Goal: Transaction & Acquisition: Register for event/course

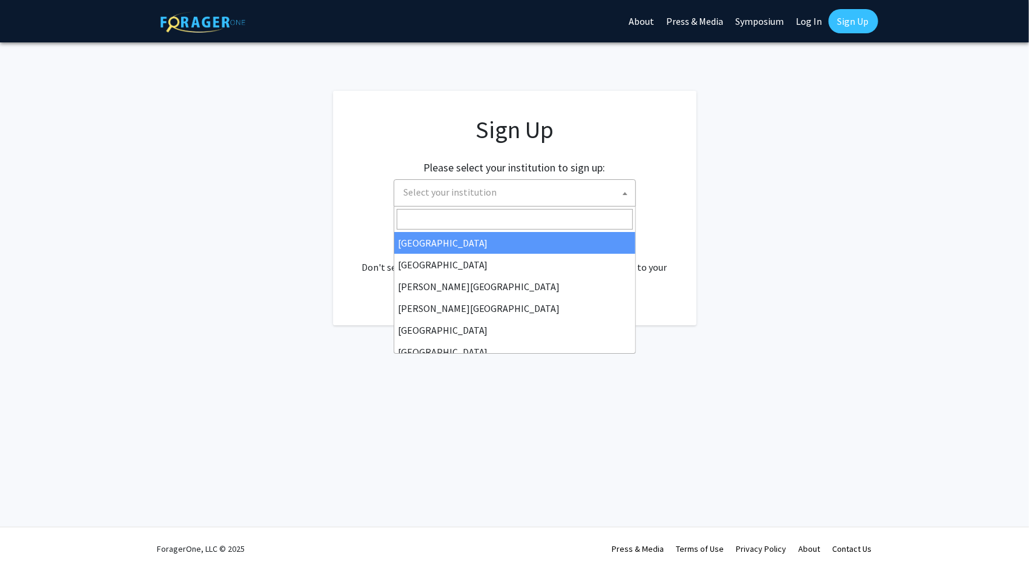
click at [495, 204] on span "Select your institution" at bounding box center [515, 192] width 242 height 27
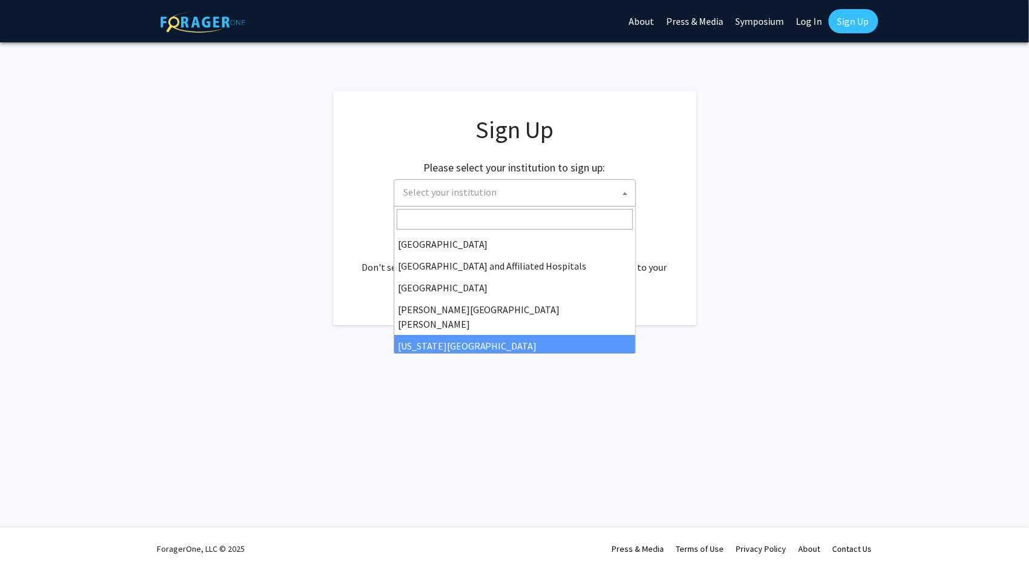
scroll to position [173, 0]
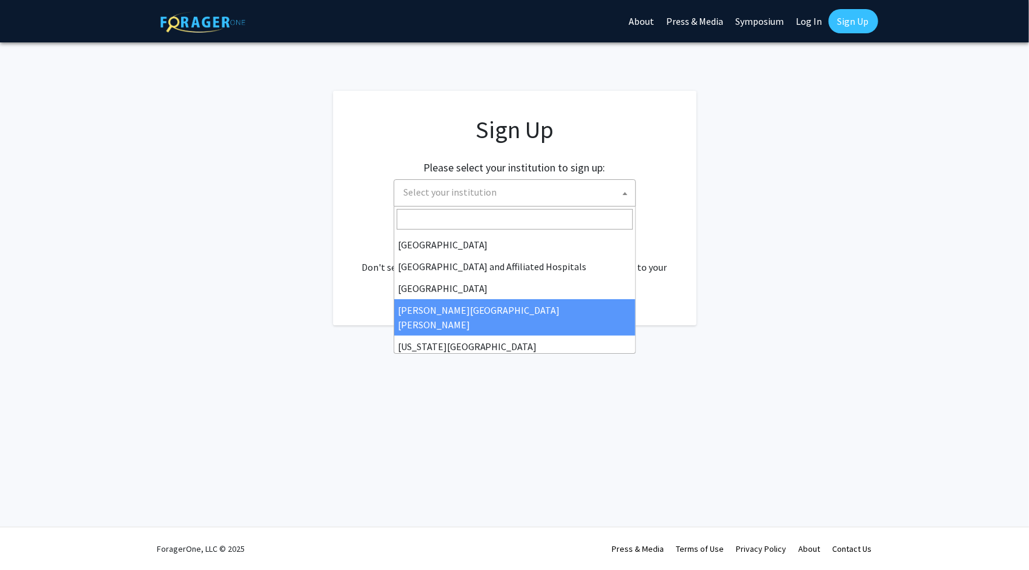
select select "1"
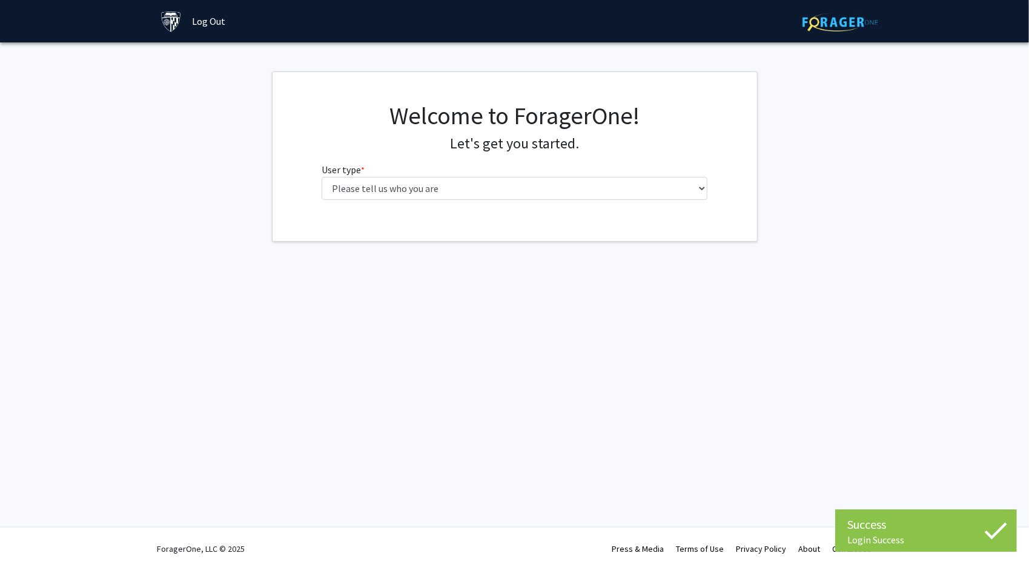
click at [371, 175] on fg-select "User type * required Please tell us who you are Undergraduate Student Master's …" at bounding box center [515, 181] width 386 height 38
click at [371, 179] on select "Please tell us who you are Undergraduate Student Master's Student Doctoral Cand…" at bounding box center [515, 188] width 386 height 23
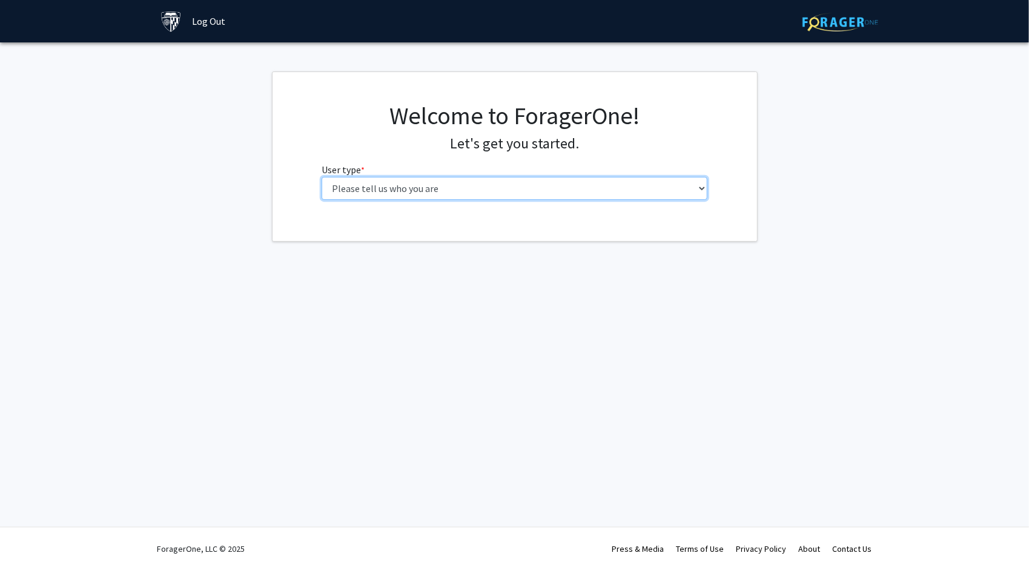
select select "2: masters"
click at [322, 177] on select "Please tell us who you are Undergraduate Student Master's Student Doctoral Cand…" at bounding box center [515, 188] width 386 height 23
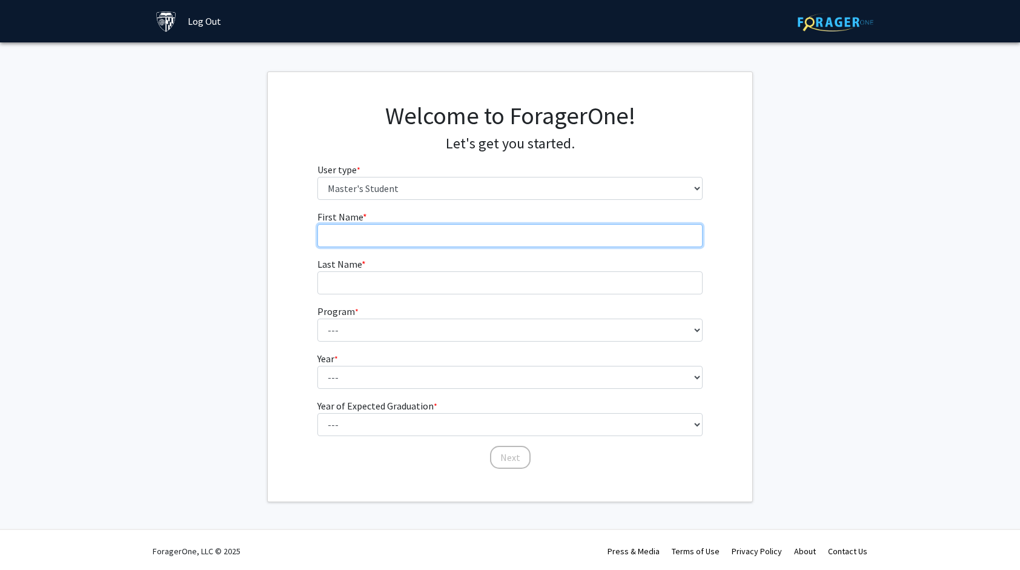
click at [378, 225] on input "First Name * required" at bounding box center [510, 235] width 386 height 23
type input "ZIANG"
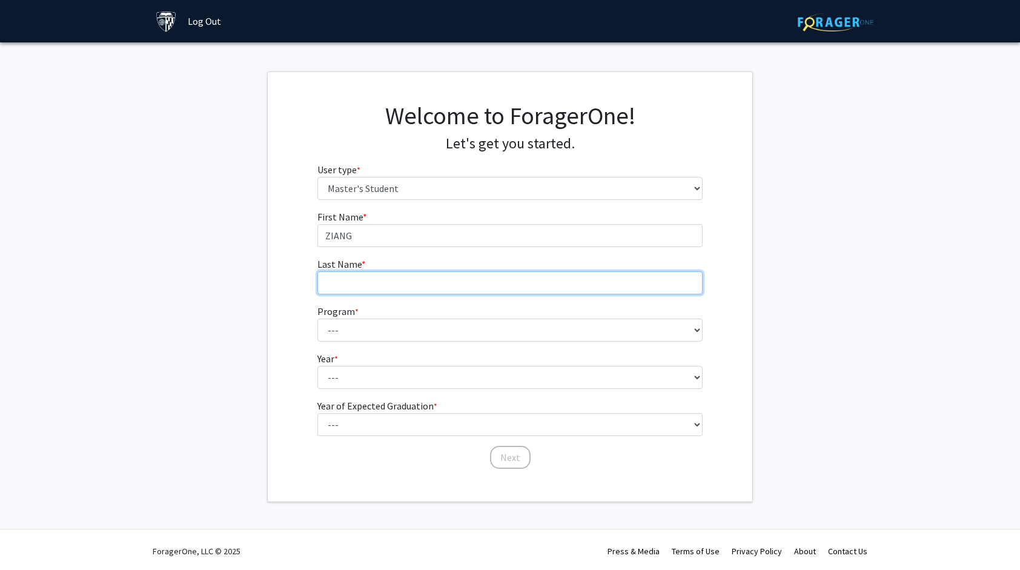
type input "ZENG"
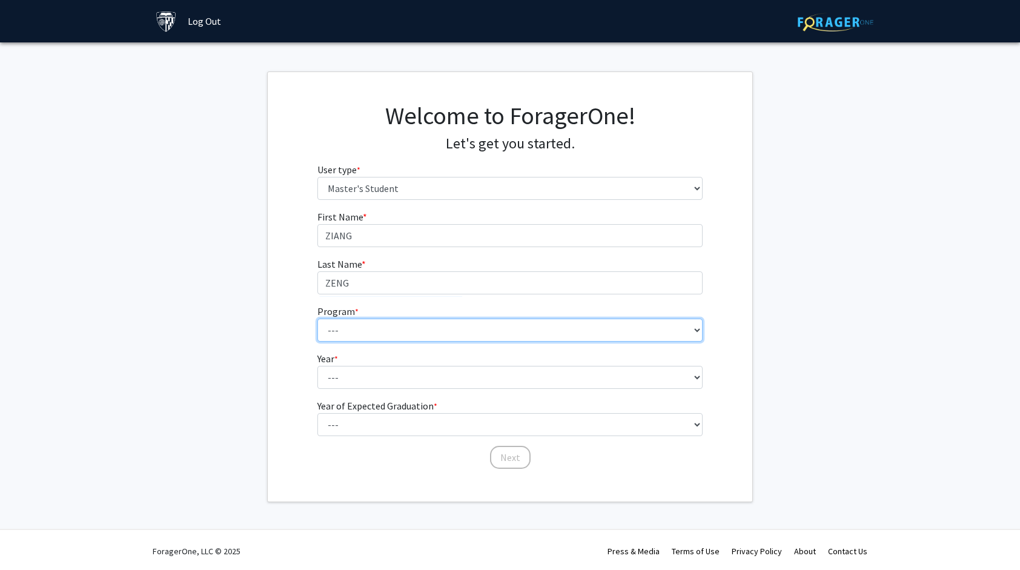
click at [364, 324] on select "--- Anatomy Education Applied and Computational Mathematics Applied Biomedical …" at bounding box center [510, 330] width 386 height 23
select select "51: 40"
click at [317, 319] on select "--- Anatomy Education Applied and Computational Mathematics Applied Biomedical …" at bounding box center [510, 330] width 386 height 23
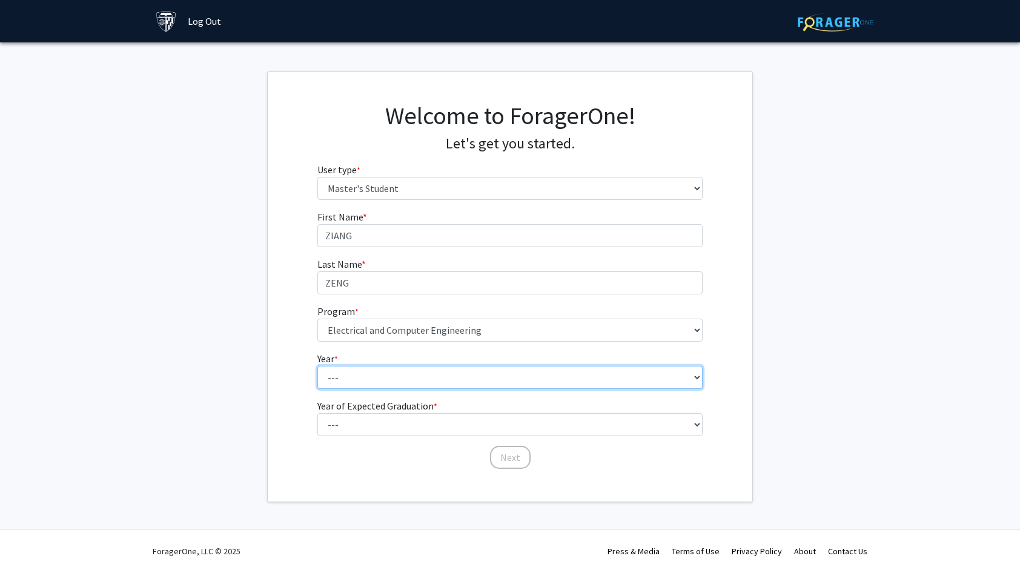
click at [426, 369] on select "--- First Year Second Year" at bounding box center [510, 377] width 386 height 23
select select "1: first_year"
click at [317, 366] on select "--- First Year Second Year" at bounding box center [510, 377] width 386 height 23
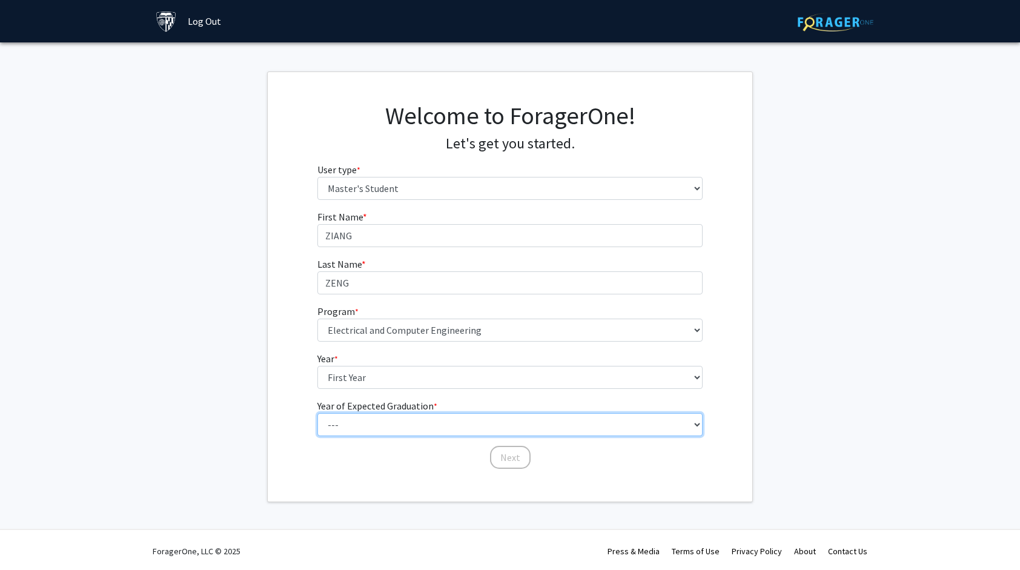
click at [414, 416] on select "--- 2025 2026 2027 2028 2029 2030 2031 2032 2033 2034" at bounding box center [510, 424] width 386 height 23
select select "3: 2027"
click at [317, 413] on select "--- 2025 2026 2027 2028 2029 2030 2031 2032 2033 2034" at bounding box center [510, 424] width 386 height 23
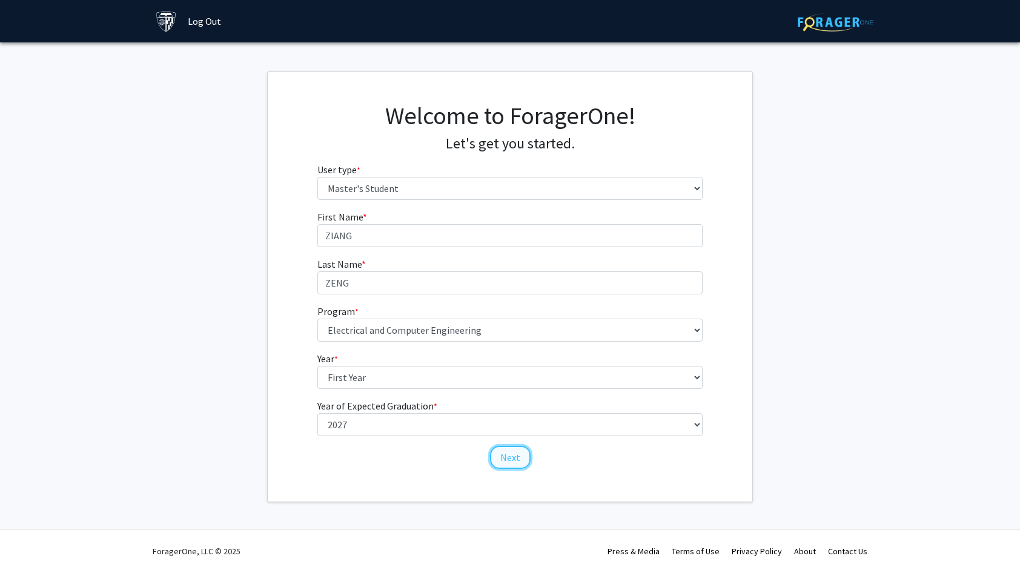
click at [513, 461] on button "Next" at bounding box center [510, 457] width 41 height 23
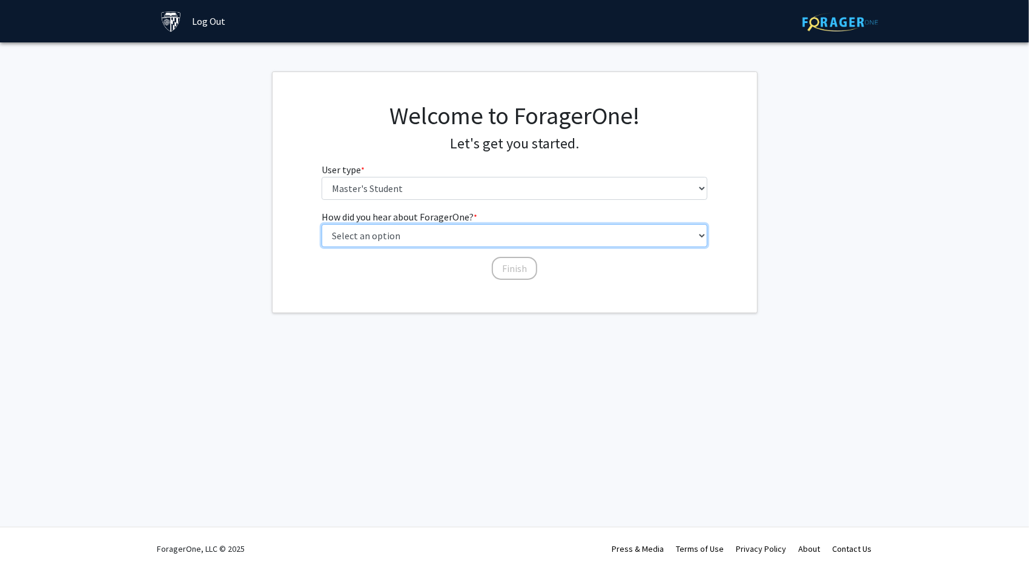
click at [437, 234] on select "Select an option Peer/student recommendation Faculty/staff recommendation Unive…" at bounding box center [515, 235] width 386 height 23
select select "3: university_website"
click at [322, 224] on select "Select an option Peer/student recommendation Faculty/staff recommendation Unive…" at bounding box center [515, 235] width 386 height 23
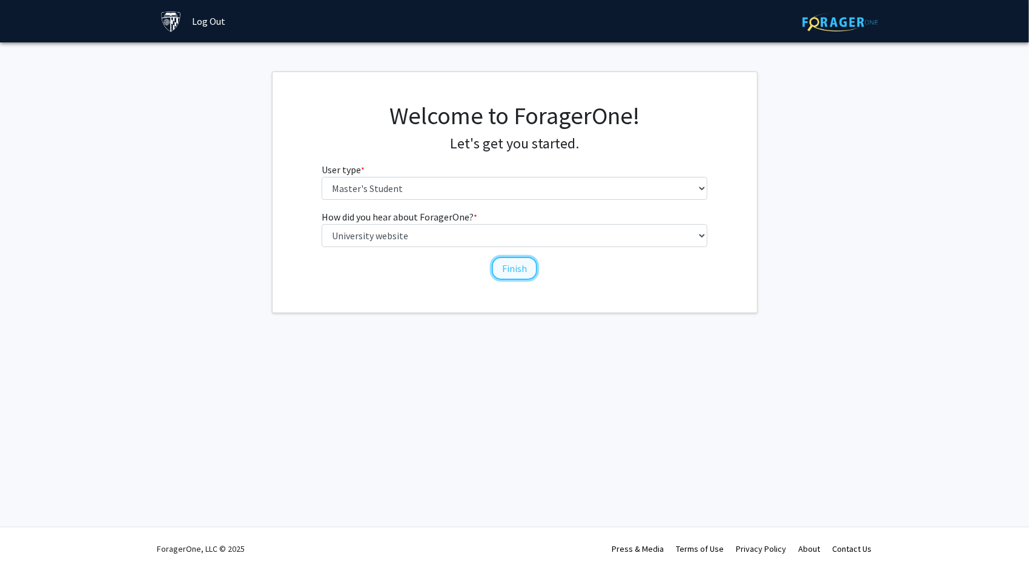
click at [499, 262] on button "Finish" at bounding box center [514, 268] width 45 height 23
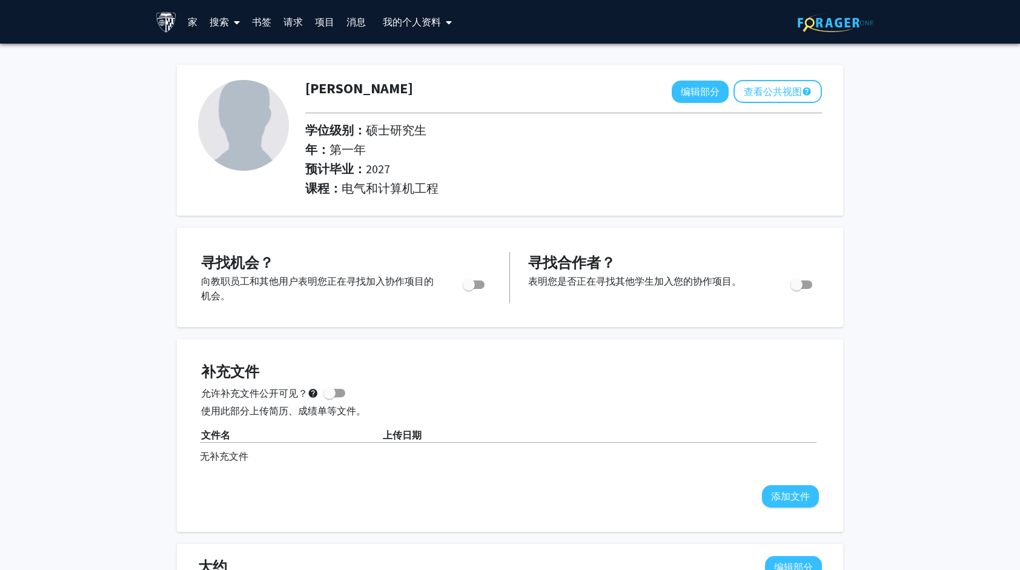
click at [199, 19] on link "家" at bounding box center [193, 22] width 22 height 42
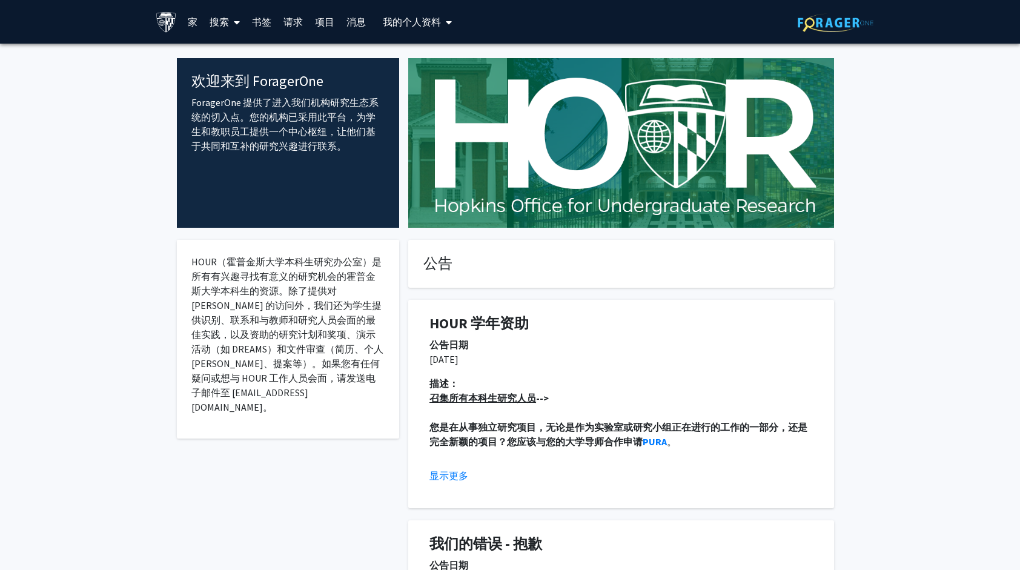
click at [233, 28] on span at bounding box center [234, 22] width 11 height 42
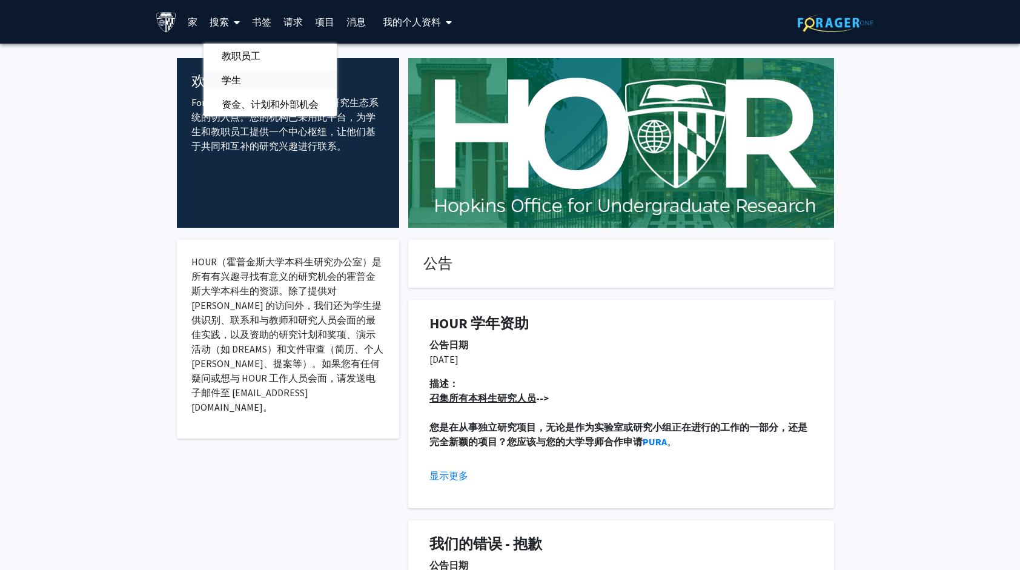
click at [239, 78] on span "学生" at bounding box center [231, 80] width 56 height 24
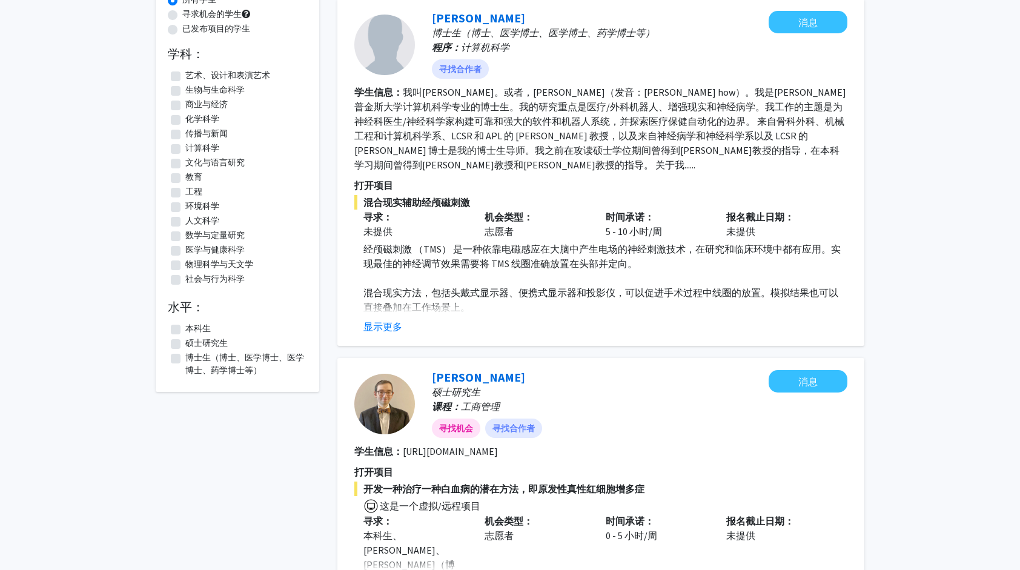
scroll to position [125, 0]
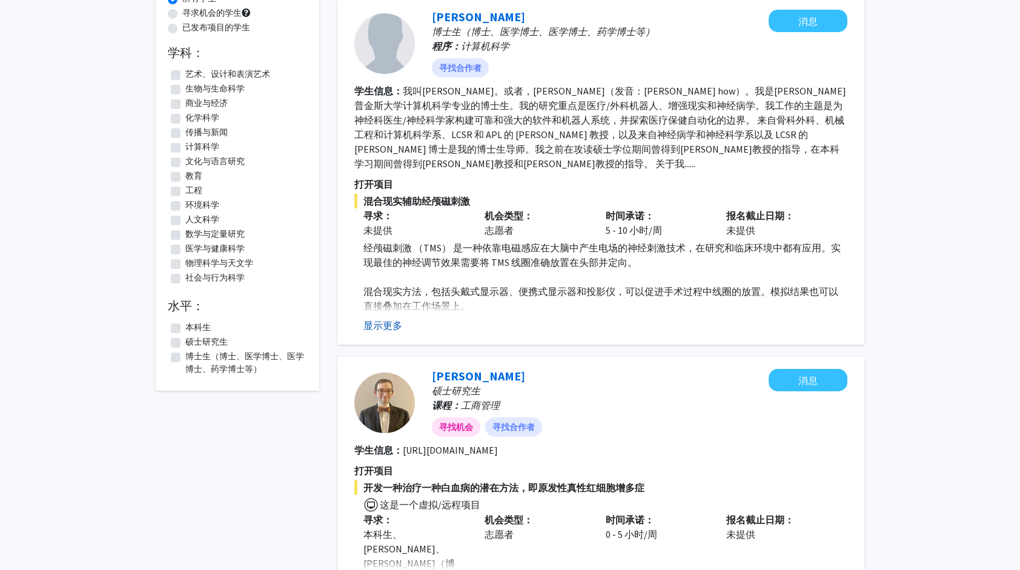
click at [382, 325] on button "显示更多" at bounding box center [382, 325] width 39 height 15
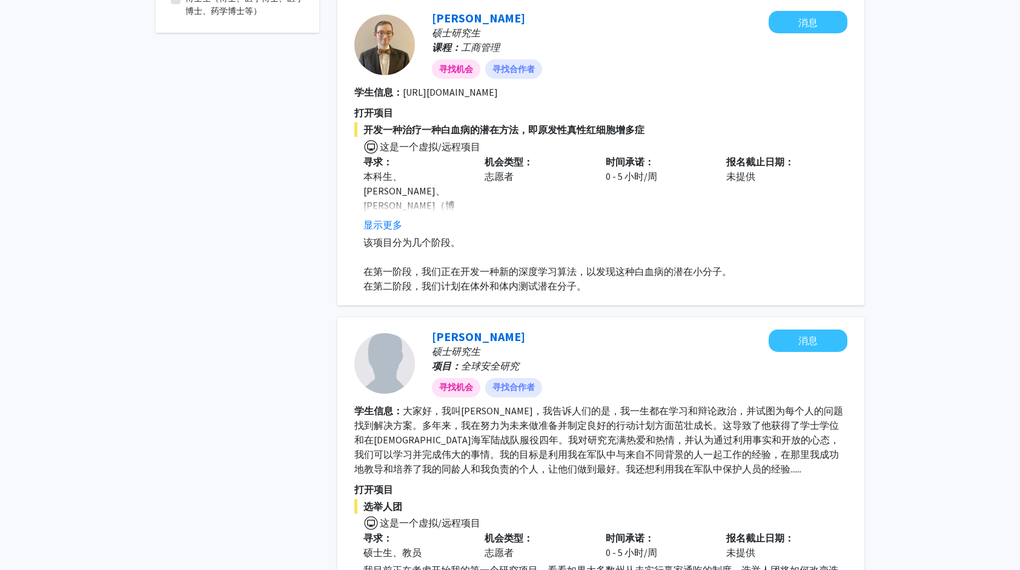
scroll to position [485, 0]
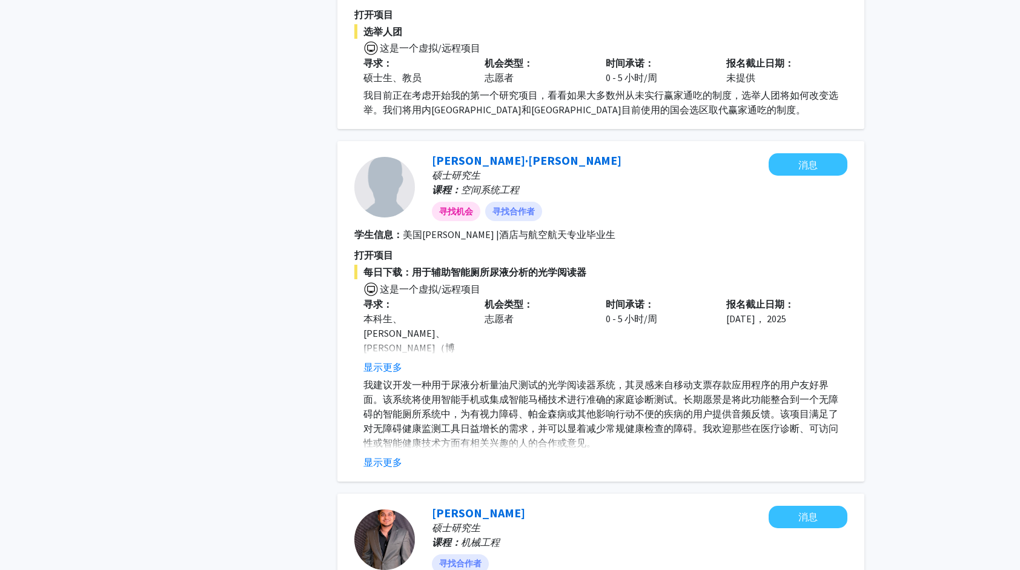
scroll to position [958, 0]
click at [374, 358] on fg-read-more "本科生、[PERSON_NAME]、[PERSON_NAME]（博士、医学博士、医学博士、药学博士等）、博士后研究员/研究人员、住院医师/医学研究员、教职员工…" at bounding box center [414, 342] width 103 height 63
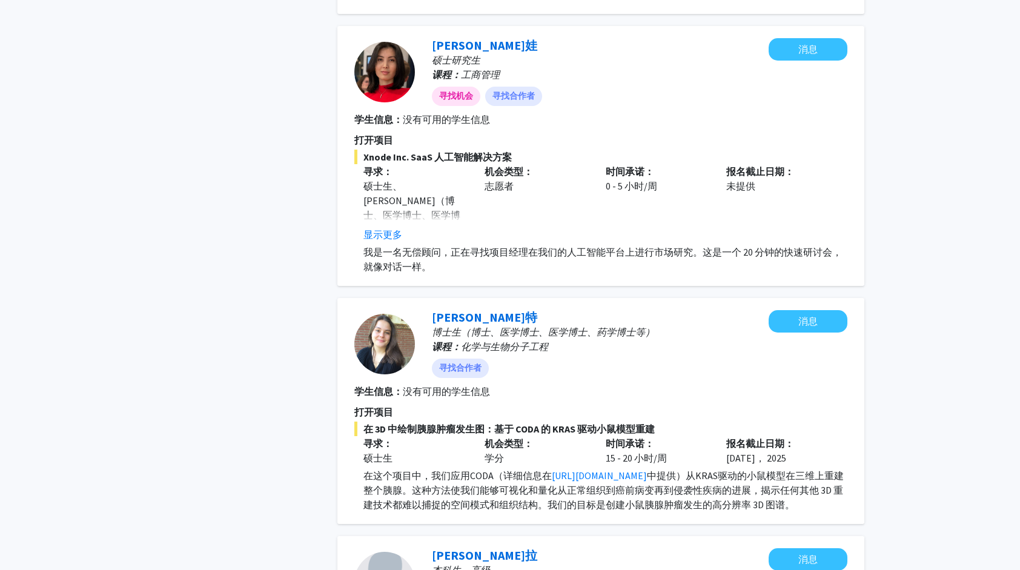
scroll to position [2121, 0]
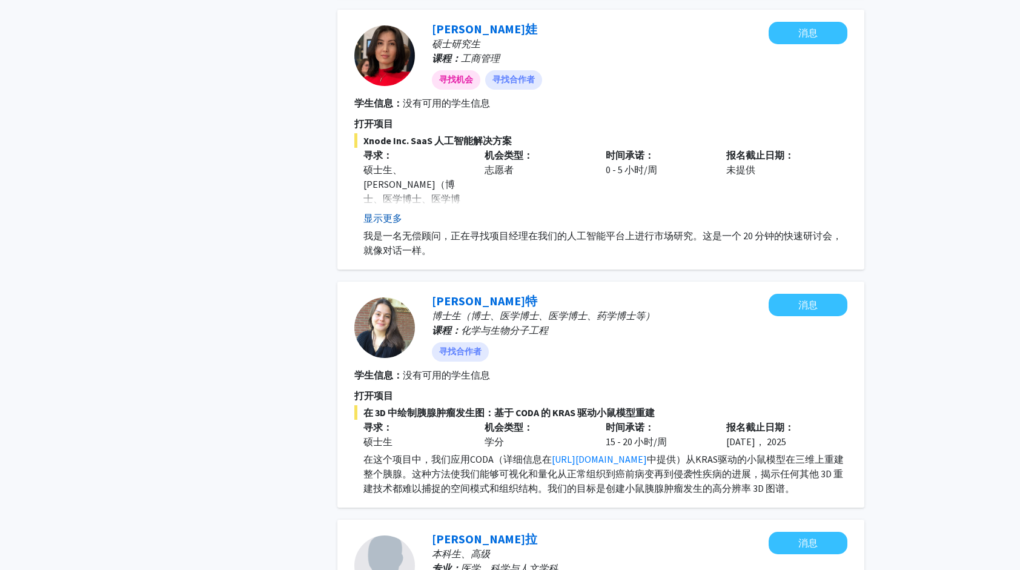
click at [383, 219] on button "显示更多" at bounding box center [382, 218] width 39 height 15
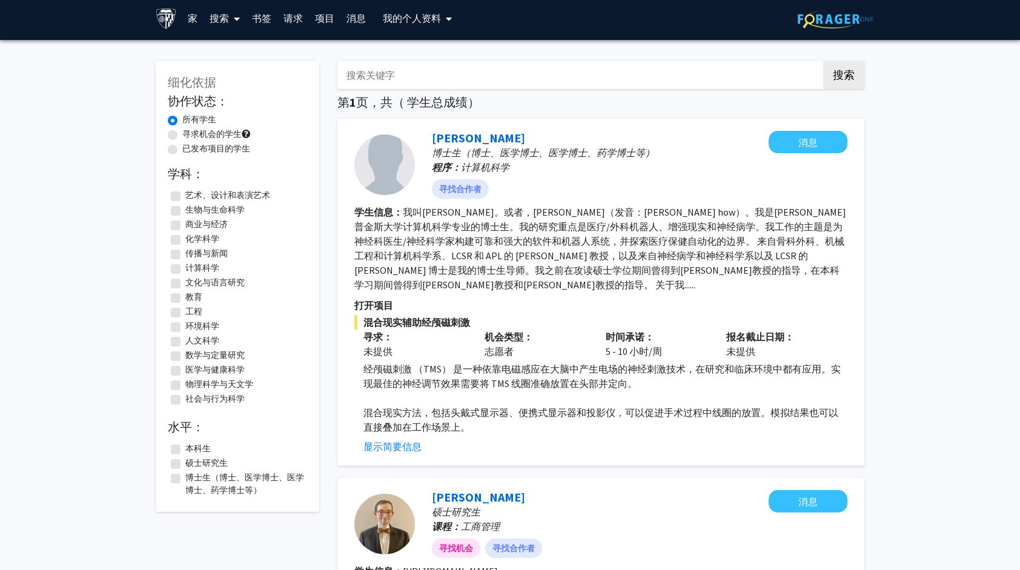
scroll to position [3, 0]
click at [185, 313] on label "工程" at bounding box center [193, 312] width 17 height 13
click at [185, 313] on input "工程" at bounding box center [189, 310] width 8 height 8
checkbox input "true"
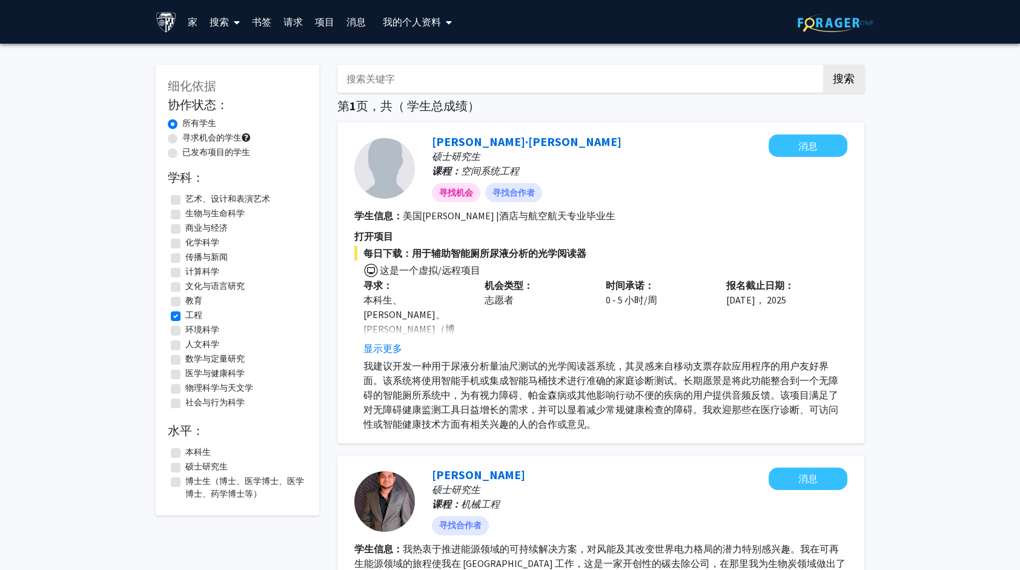
click at [391, 28] on button "我的个人资料" at bounding box center [417, 22] width 76 height 44
click at [406, 90] on link "帐户设置" at bounding box center [445, 94] width 109 height 15
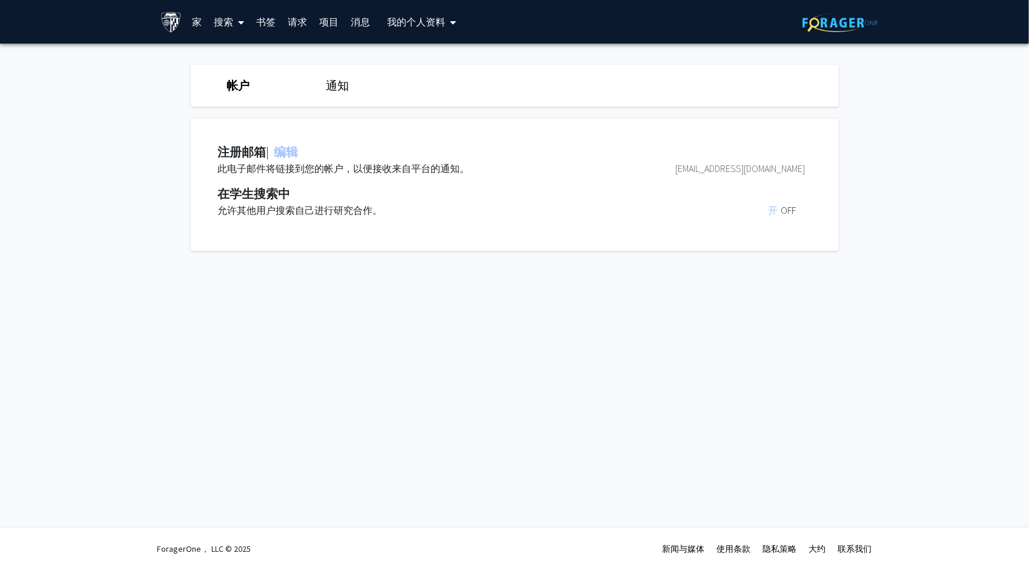
click at [359, 21] on link "消息" at bounding box center [360, 22] width 31 height 42
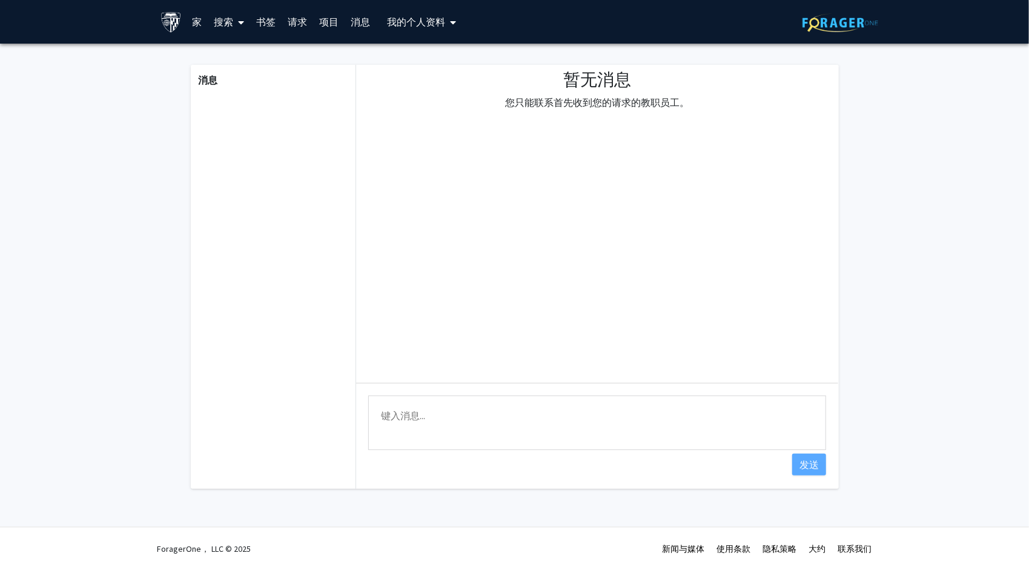
click at [336, 20] on link "项目" at bounding box center [328, 22] width 31 height 42
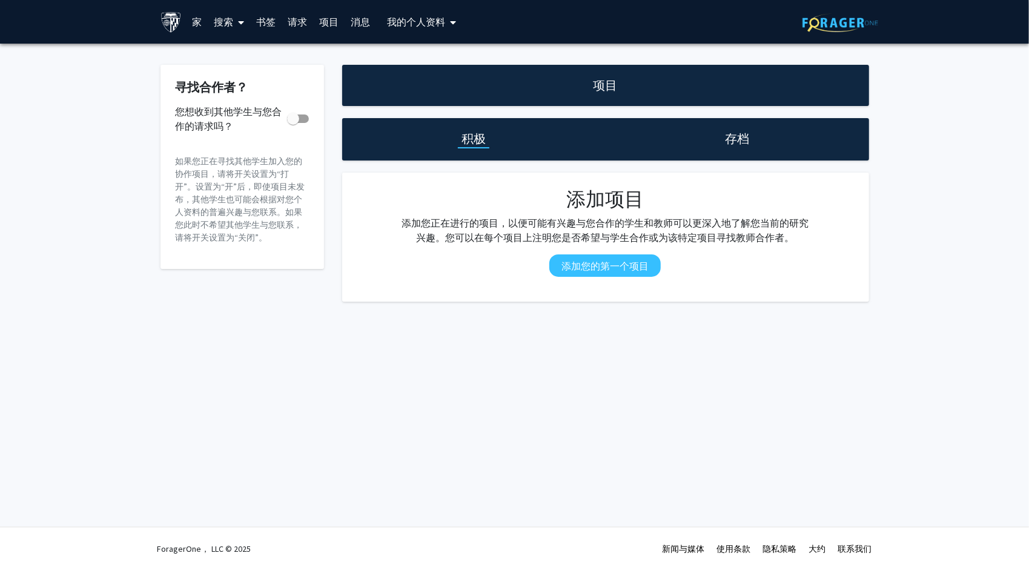
click at [288, 21] on font "请求" at bounding box center [297, 22] width 19 height 12
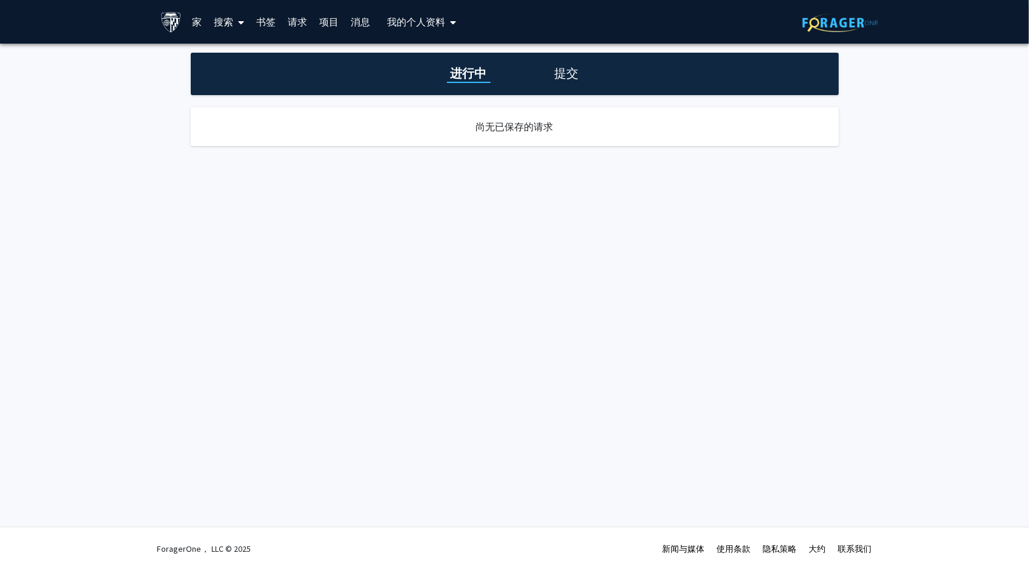
click at [262, 25] on link "书签" at bounding box center [265, 22] width 31 height 42
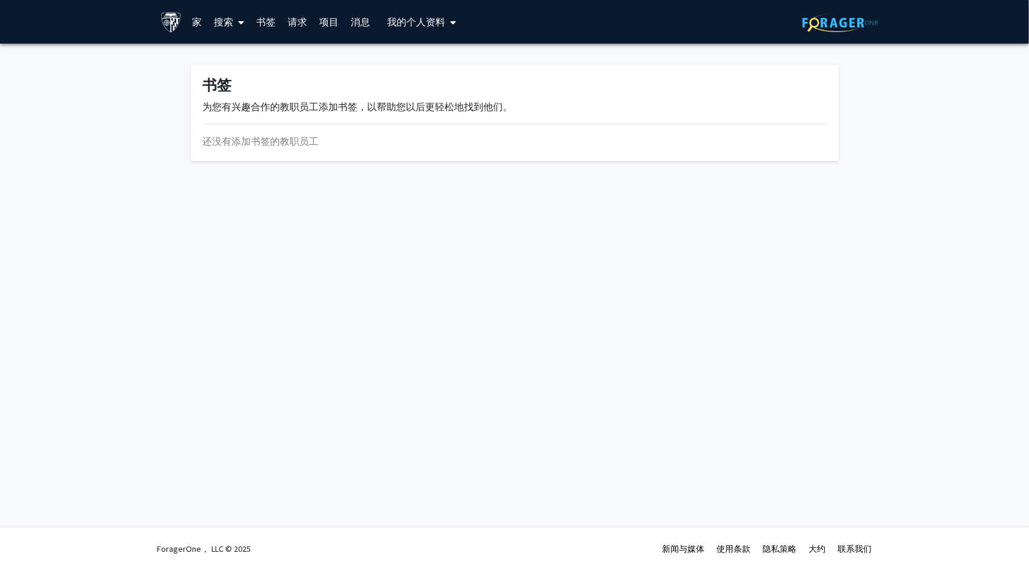
click at [230, 23] on font "搜索" at bounding box center [223, 22] width 19 height 12
click at [248, 76] on span "学生" at bounding box center [236, 80] width 56 height 24
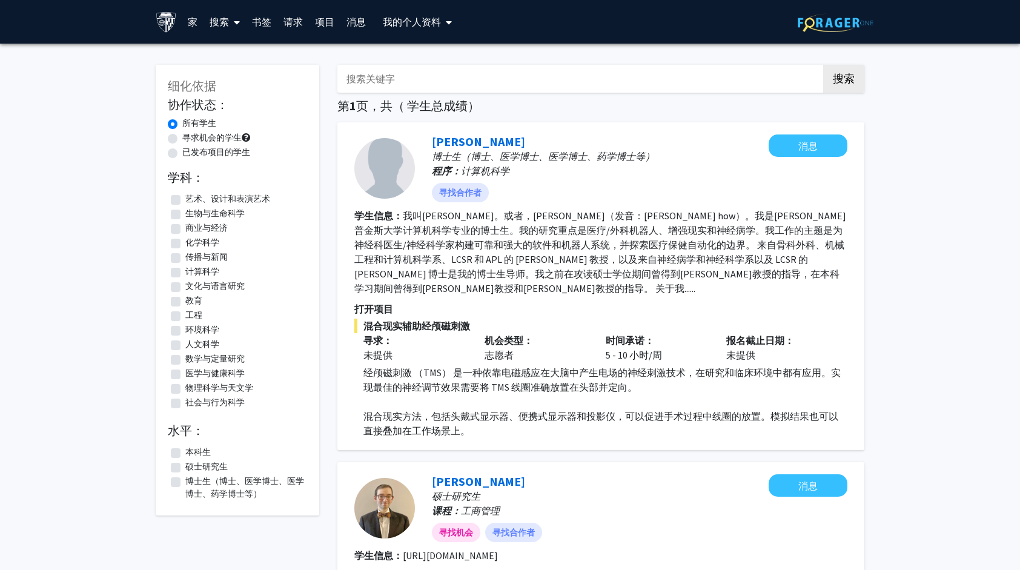
click at [226, 22] on font "搜索" at bounding box center [219, 22] width 19 height 12
click at [254, 102] on span "资金、计划和外部机会" at bounding box center [269, 104] width 133 height 24
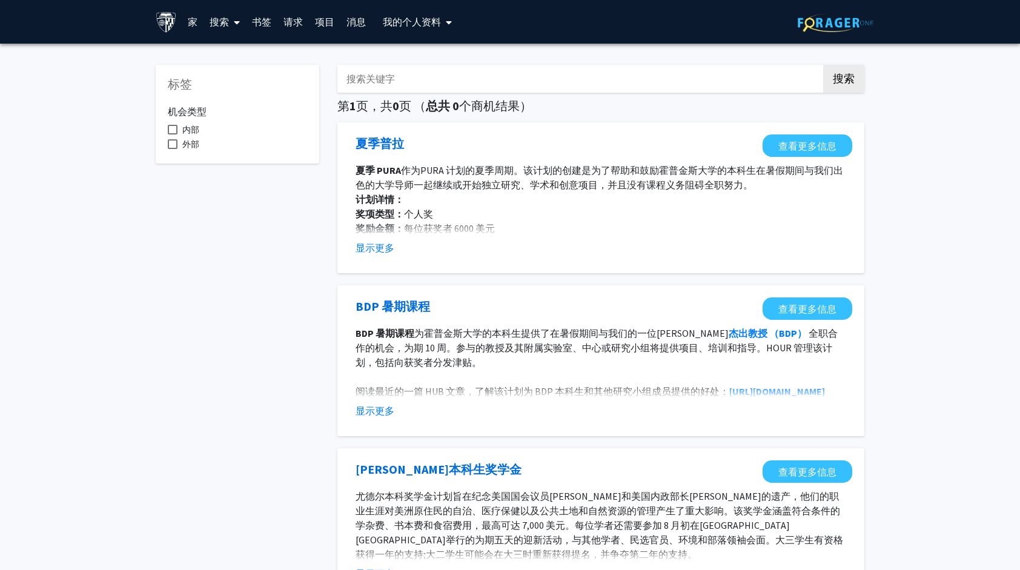
drag, startPoint x: 263, startPoint y: 250, endPoint x: 568, endPoint y: 241, distance: 304.8
click at [568, 241] on div "显示更多" at bounding box center [601, 247] width 491 height 15
click at [389, 250] on button "显示更多" at bounding box center [375, 247] width 39 height 15
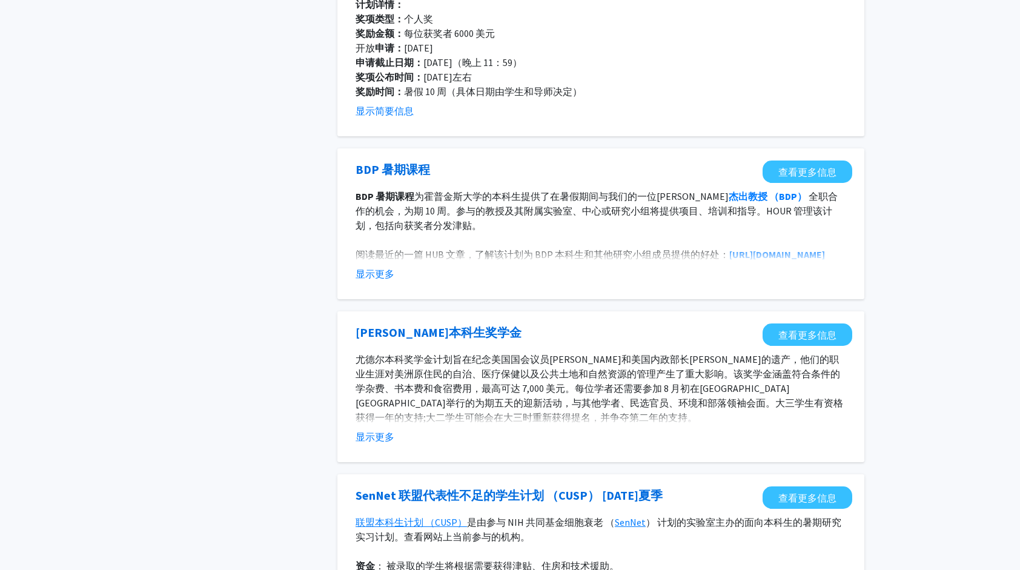
scroll to position [196, 0]
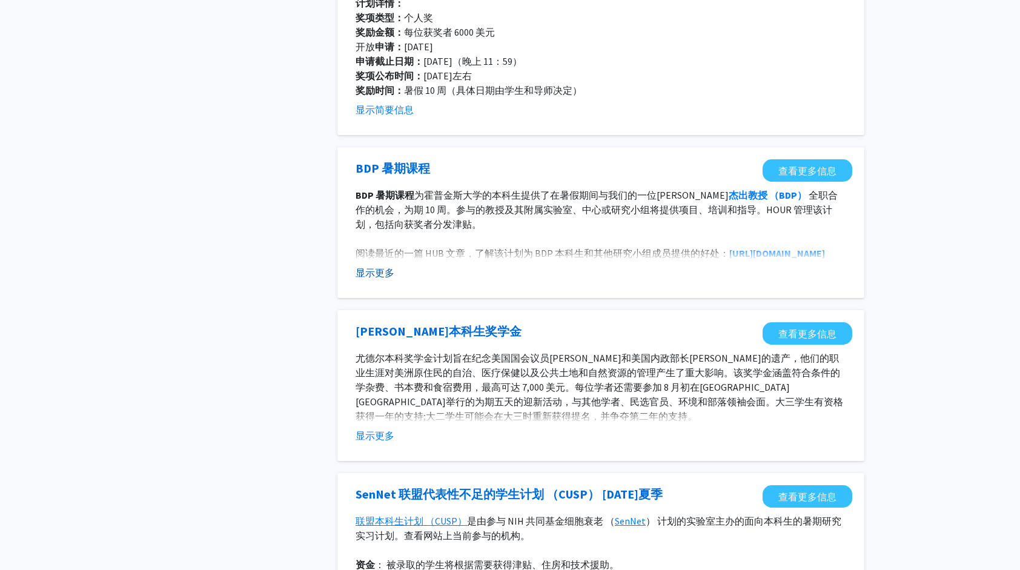
click at [386, 275] on button "显示更多" at bounding box center [375, 272] width 39 height 15
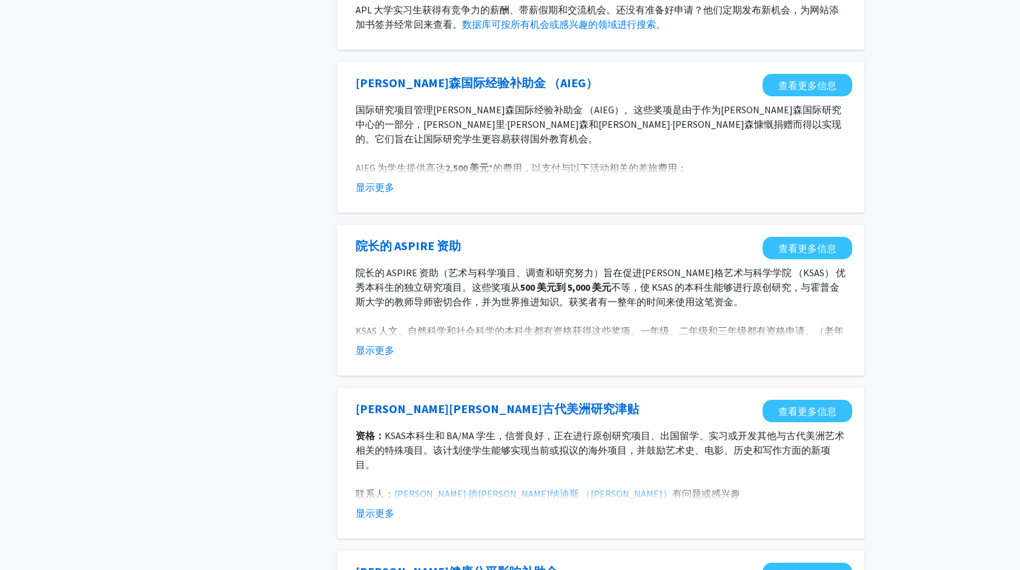
scroll to position [1422, 0]
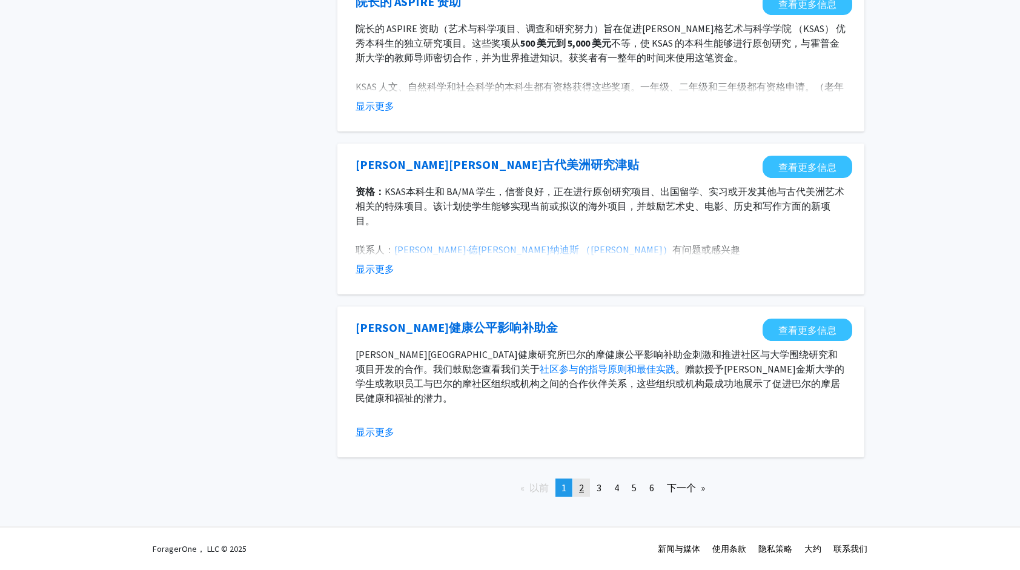
click at [585, 486] on link "页 2" at bounding box center [581, 487] width 17 height 18
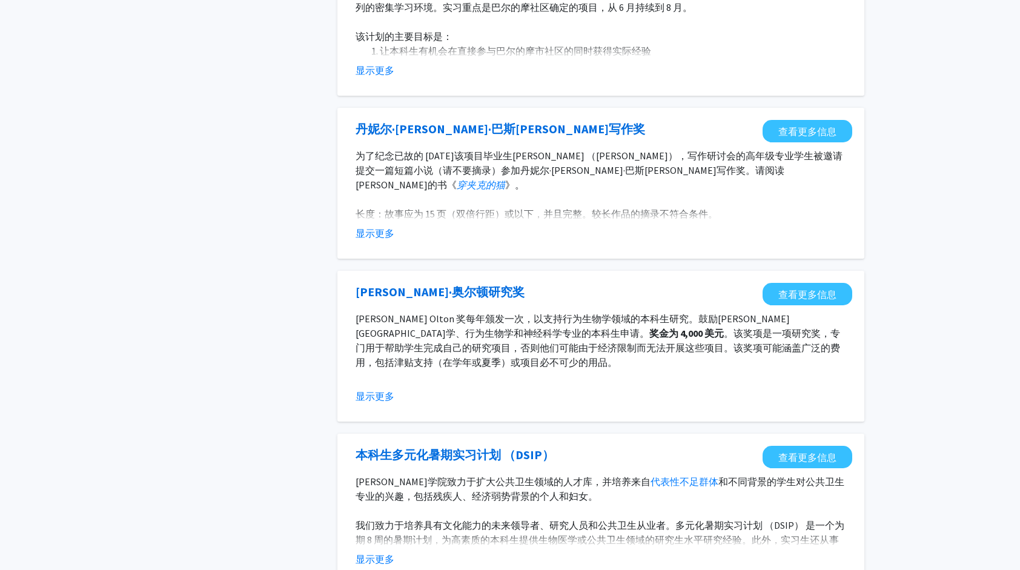
scroll to position [1267, 0]
